Goal: Task Accomplishment & Management: Use online tool/utility

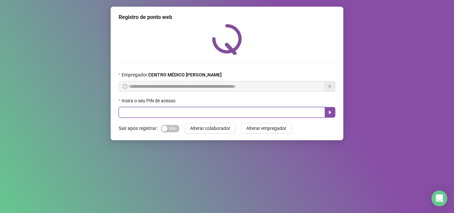
click at [201, 111] on input "text" at bounding box center [222, 112] width 206 height 11
type input "*****"
click at [329, 113] on icon "caret-right" at bounding box center [329, 112] width 5 height 5
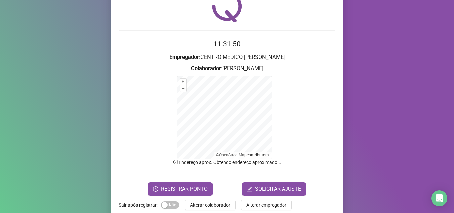
scroll to position [45, 0]
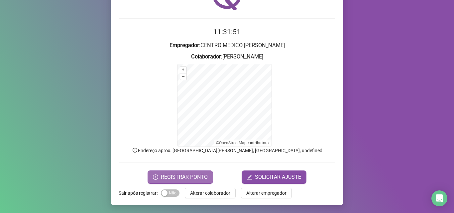
click at [190, 179] on span "REGISTRAR PONTO" at bounding box center [184, 177] width 47 height 8
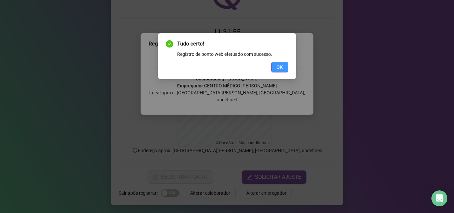
click at [282, 66] on span "OK" at bounding box center [279, 66] width 6 height 7
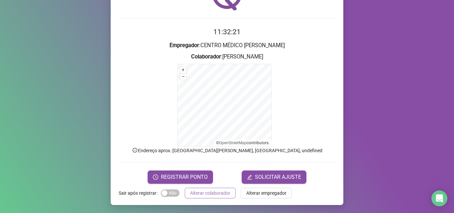
click at [217, 193] on span "Alterar colaborador" at bounding box center [210, 192] width 40 height 7
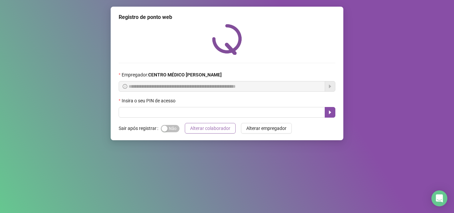
scroll to position [0, 0]
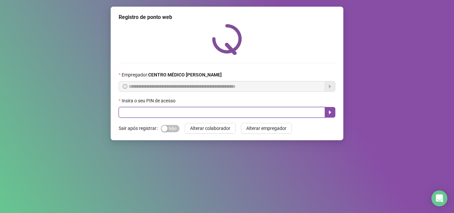
click at [251, 114] on input "text" at bounding box center [222, 112] width 206 height 11
type input "*****"
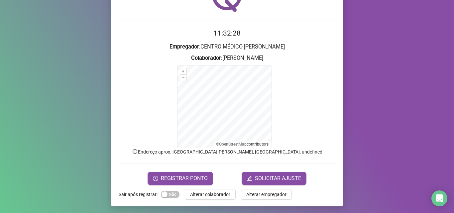
scroll to position [45, 0]
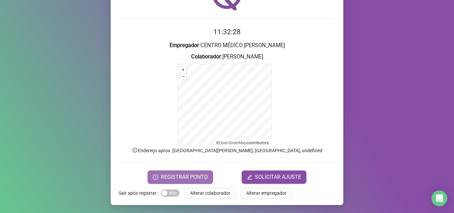
click at [195, 179] on span "REGISTRAR PONTO" at bounding box center [184, 177] width 47 height 8
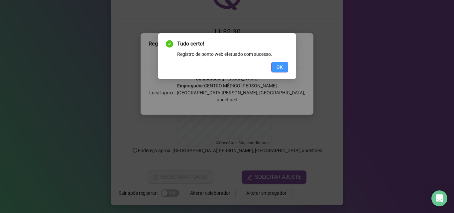
click at [284, 63] on button "OK" at bounding box center [279, 67] width 17 height 11
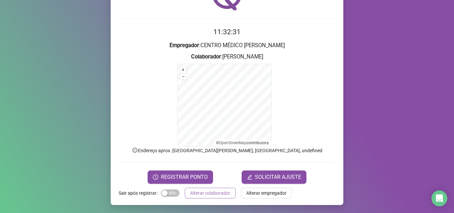
click at [210, 192] on span "Alterar colaborador" at bounding box center [210, 192] width 40 height 7
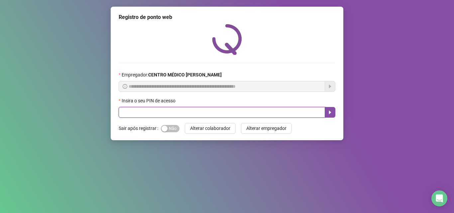
click at [255, 109] on input "text" at bounding box center [222, 112] width 206 height 11
type input "*****"
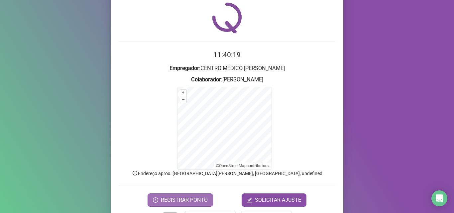
scroll to position [33, 0]
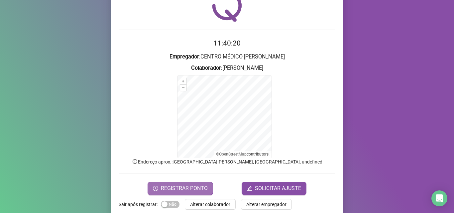
click at [174, 190] on span "REGISTRAR PONTO" at bounding box center [184, 188] width 47 height 8
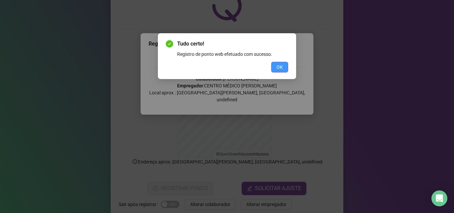
click at [277, 66] on span "OK" at bounding box center [279, 66] width 6 height 7
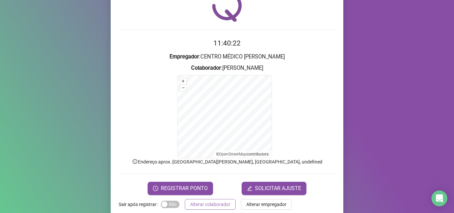
click at [211, 199] on button "Alterar colaborador" at bounding box center [210, 204] width 51 height 11
